Goal: Information Seeking & Learning: Learn about a topic

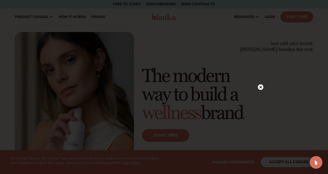
click at [288, 160] on div at bounding box center [164, 87] width 328 height 174
click at [259, 17] on div at bounding box center [164, 87] width 328 height 174
click at [259, 27] on circle at bounding box center [261, 27] width 6 height 6
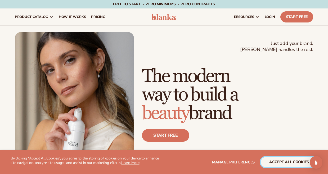
click at [284, 163] on button "accept all cookies" at bounding box center [289, 162] width 57 height 10
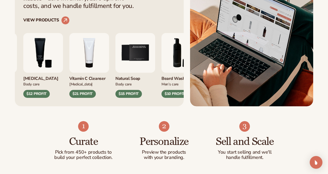
scroll to position [218, 0]
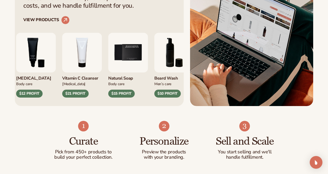
click at [121, 64] on div "Lip Gloss Makeup $16 PROFIT Moisturizer [MEDICAL_DATA] $17 PROFIT Body Care" at bounding box center [99, 61] width 152 height 74
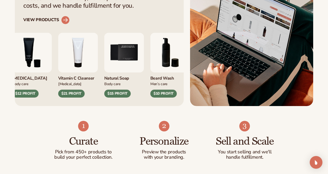
click at [65, 21] on circle at bounding box center [66, 20] width 12 height 12
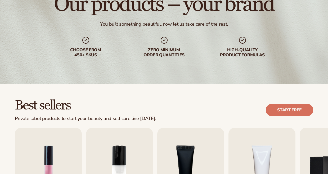
scroll to position [186, 0]
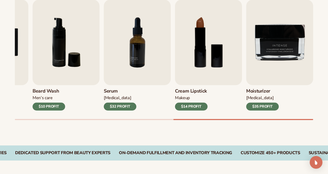
click at [194, 91] on h3 "Cream Lipstick" at bounding box center [191, 91] width 33 height 6
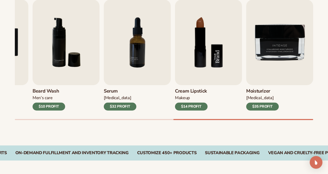
click at [197, 54] on img "8 / 9" at bounding box center [208, 43] width 67 height 86
click at [190, 105] on div "$14 PROFIT" at bounding box center [191, 107] width 33 height 8
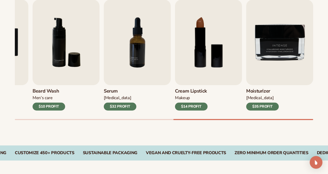
click at [190, 90] on h3 "Cream Lipstick" at bounding box center [191, 91] width 33 height 6
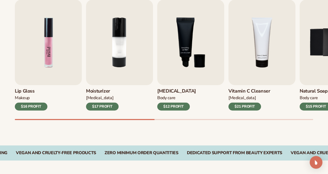
click at [46, 70] on img "1 / 9" at bounding box center [48, 43] width 67 height 86
click at [45, 65] on img "1 / 9" at bounding box center [48, 43] width 67 height 86
click at [29, 92] on h3 "Lip Gloss" at bounding box center [31, 91] width 33 height 6
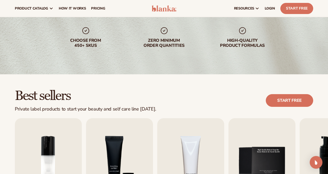
scroll to position [0, 0]
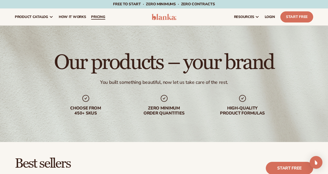
click at [99, 17] on span "pricing" at bounding box center [98, 17] width 14 height 4
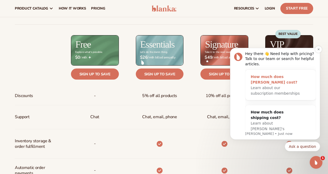
click at [288, 74] on div "How much does Blanka cost?" at bounding box center [275, 79] width 49 height 11
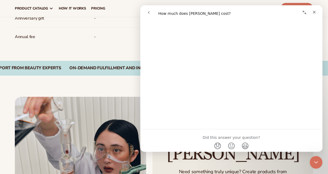
scroll to position [316, 0]
click at [303, 12] on icon "Collapse window" at bounding box center [305, 13] width 4 height 4
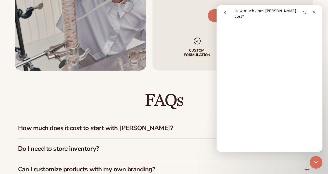
scroll to position [675, 0]
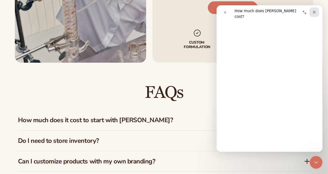
click at [312, 14] on div "Close" at bounding box center [314, 12] width 10 height 10
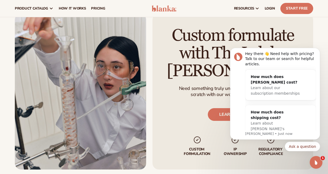
scroll to position [564, 0]
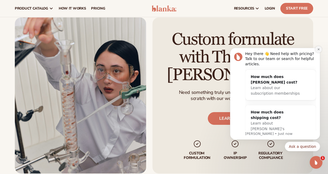
click at [317, 49] on icon "Dismiss notification" at bounding box center [318, 49] width 3 height 3
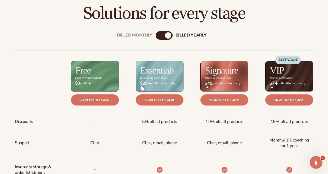
scroll to position [0, 0]
